Goal: Navigation & Orientation: Find specific page/section

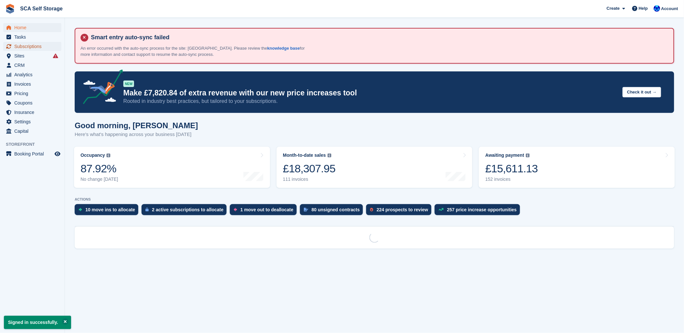
click at [27, 47] on span "Subscriptions" at bounding box center [33, 46] width 39 height 9
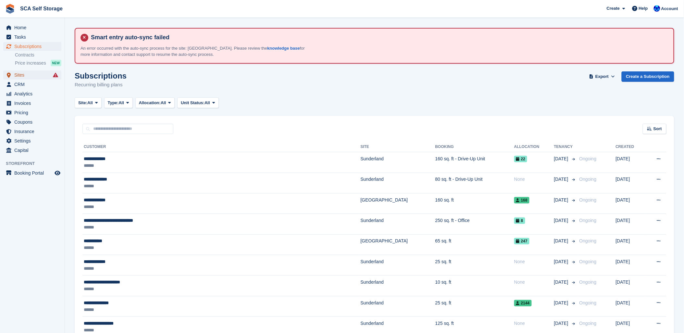
click at [33, 76] on span "Sites" at bounding box center [33, 74] width 39 height 9
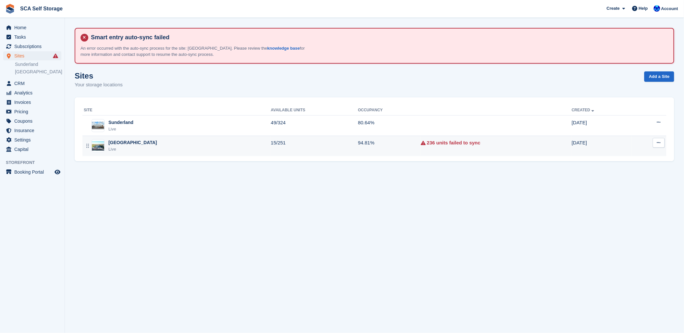
click at [157, 151] on div "Sheffield Live" at bounding box center [177, 145] width 187 height 13
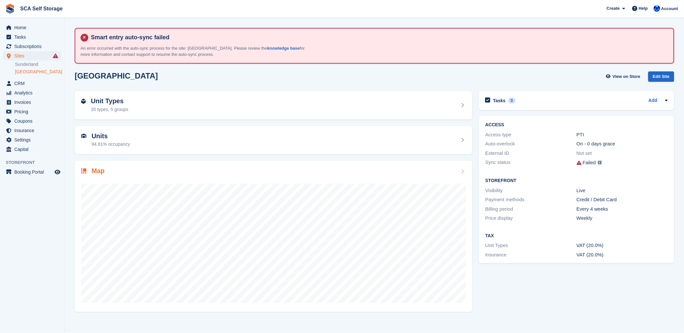
click at [246, 181] on div at bounding box center [273, 241] width 384 height 130
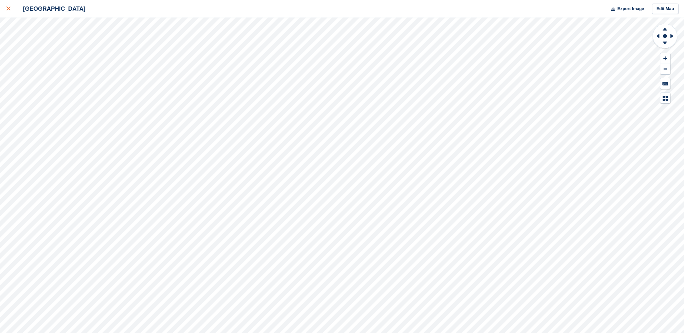
click at [9, 6] on div at bounding box center [11, 9] width 11 height 8
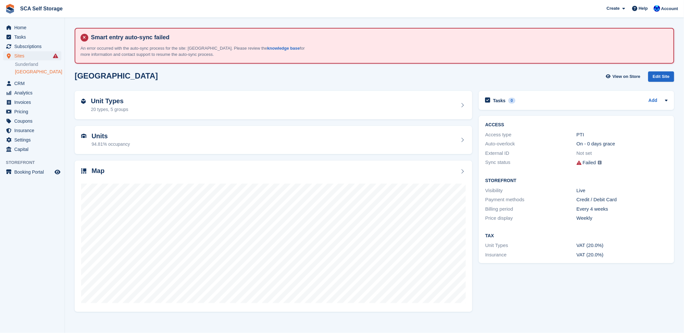
drag, startPoint x: 138, startPoint y: 82, endPoint x: 133, endPoint y: 82, distance: 4.2
click at [133, 82] on div "[GEOGRAPHIC_DATA] View on Store Edit Site" at bounding box center [374, 78] width 606 height 20
click at [38, 44] on span "Subscriptions" at bounding box center [33, 46] width 39 height 9
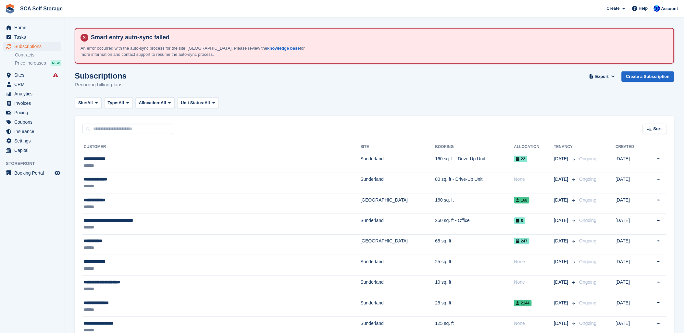
drag, startPoint x: 383, startPoint y: 97, endPoint x: 494, endPoint y: 100, distance: 111.0
click at [399, 97] on div "Site: All All Sunderland Sheffield Type: All All Upcoming Previous Active Endin…" at bounding box center [374, 102] width 599 height 11
click at [17, 74] on span "Sites" at bounding box center [33, 74] width 39 height 9
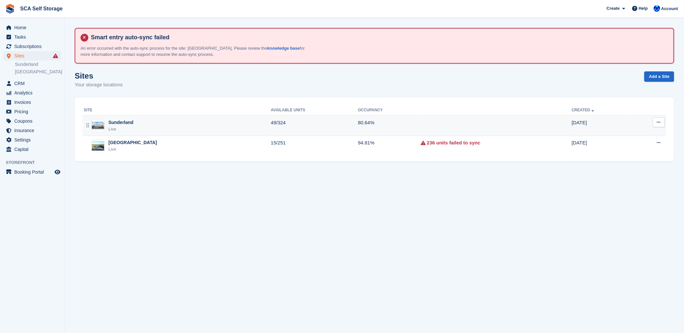
click at [114, 130] on div "Live" at bounding box center [120, 129] width 25 height 6
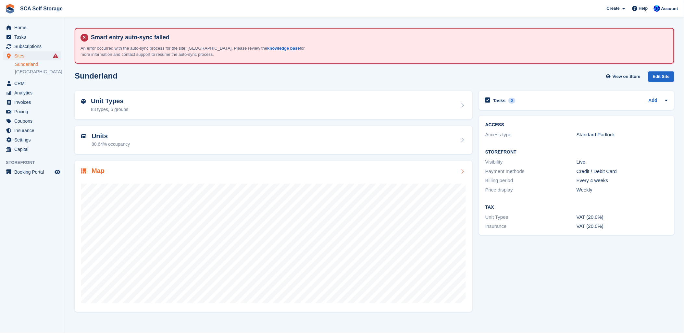
click at [162, 176] on div at bounding box center [273, 241] width 384 height 130
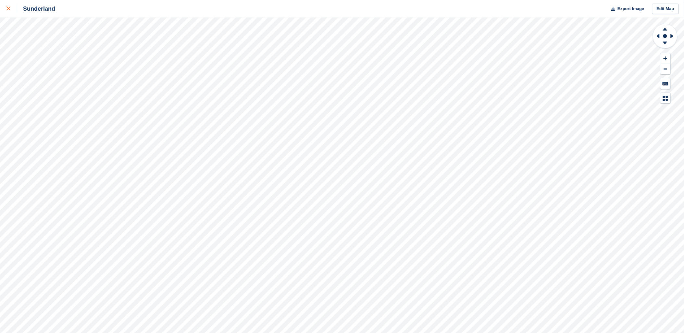
click at [11, 9] on div at bounding box center [11, 9] width 11 height 8
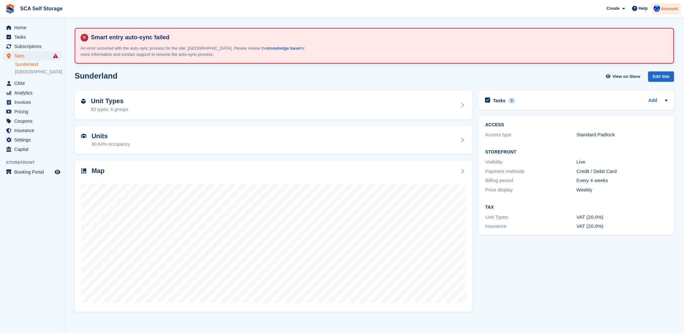
click at [669, 11] on span "Account" at bounding box center [669, 9] width 17 height 6
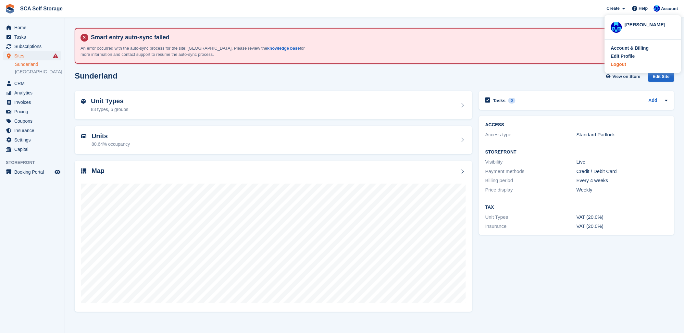
click at [619, 64] on div "Logout" at bounding box center [618, 64] width 15 height 7
